Goal: Information Seeking & Learning: Learn about a topic

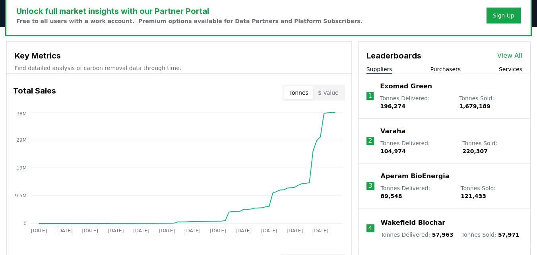
scroll to position [237, 0]
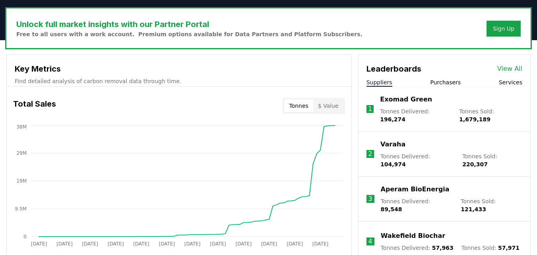
click at [508, 70] on link "View All" at bounding box center [509, 69] width 25 height 10
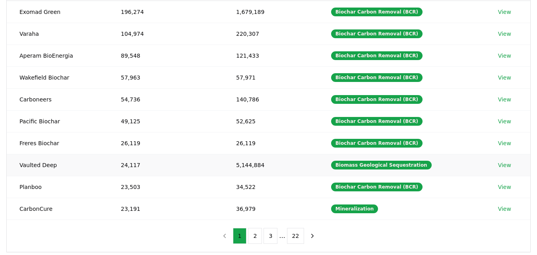
scroll to position [128, 0]
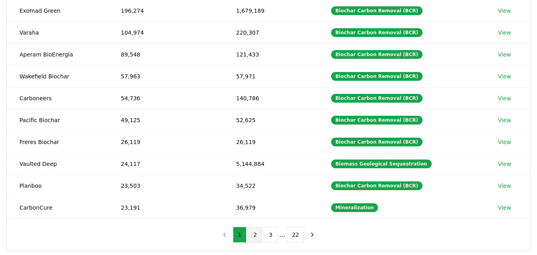
click at [255, 234] on button "2" at bounding box center [255, 234] width 14 height 16
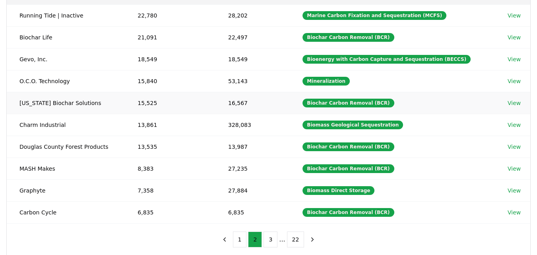
scroll to position [125, 0]
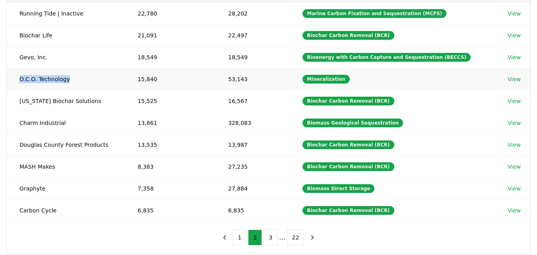
drag, startPoint x: 70, startPoint y: 83, endPoint x: 14, endPoint y: 83, distance: 56.0
click at [14, 83] on td "O.C.O. Technology" at bounding box center [66, 79] width 118 height 22
copy td "O.C.O. Technology"
click at [269, 234] on button "3" at bounding box center [270, 237] width 14 height 16
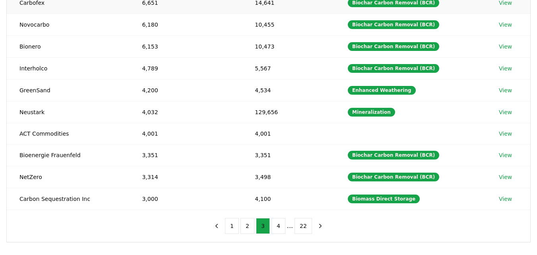
scroll to position [136, 0]
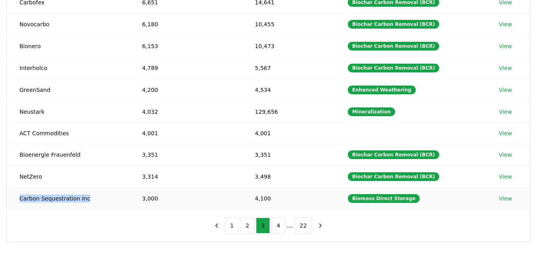
drag, startPoint x: 86, startPoint y: 200, endPoint x: 14, endPoint y: 199, distance: 71.5
click at [14, 199] on td "Carbon Sequestration Inc" at bounding box center [68, 198] width 122 height 22
copy td "Carbon Sequestration Inc"
click at [277, 227] on button "4" at bounding box center [278, 225] width 14 height 16
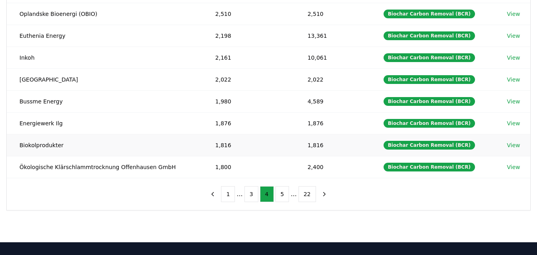
scroll to position [187, 0]
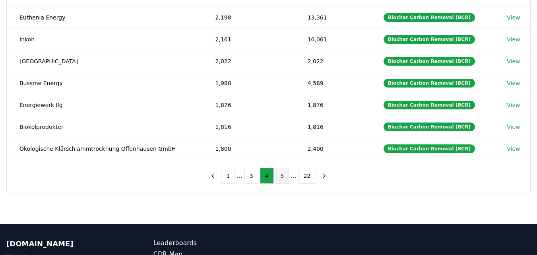
click at [278, 178] on button "5" at bounding box center [282, 176] width 14 height 16
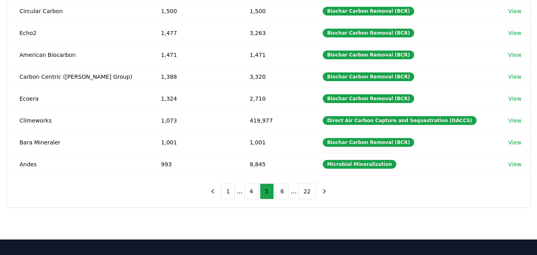
scroll to position [180, 0]
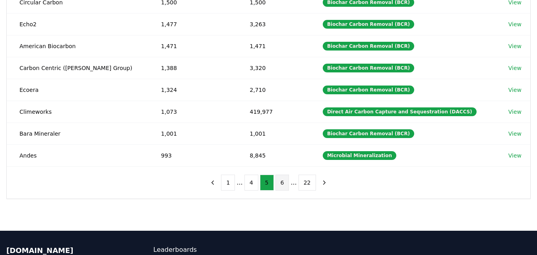
click at [281, 183] on button "6" at bounding box center [282, 182] width 14 height 16
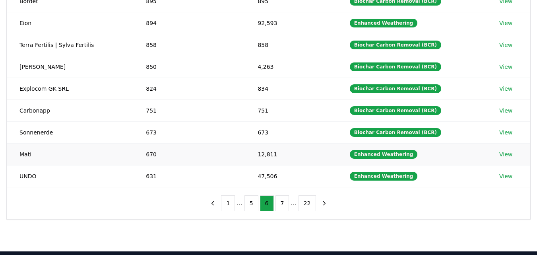
scroll to position [173, 0]
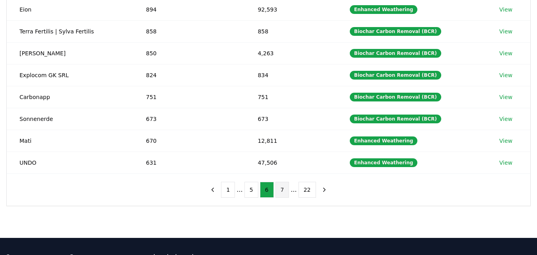
click at [281, 189] on button "7" at bounding box center [282, 190] width 14 height 16
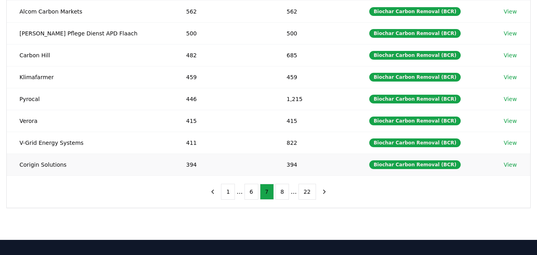
scroll to position [172, 0]
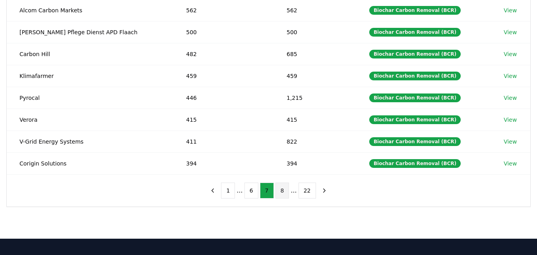
click at [283, 186] on button "8" at bounding box center [282, 190] width 14 height 16
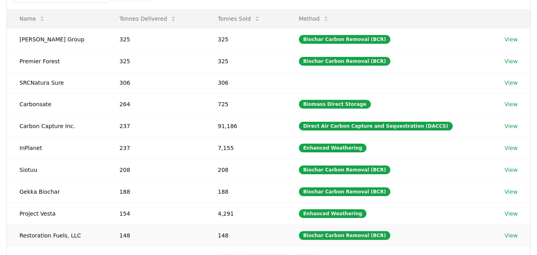
scroll to position [94, 0]
